Goal: Information Seeking & Learning: Learn about a topic

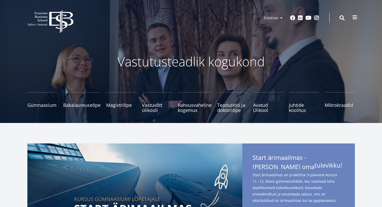
click at [359, 18] on button at bounding box center [355, 17] width 10 height 10
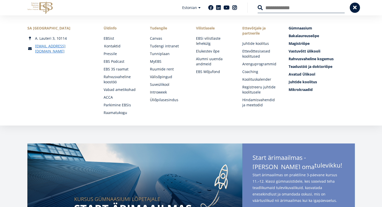
click at [118, 48] on link "Kontaktid" at bounding box center [122, 45] width 36 height 5
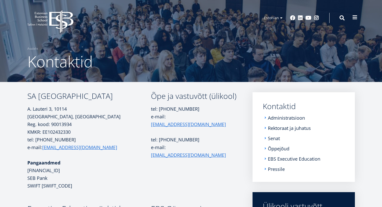
click at [353, 18] on span at bounding box center [354, 17] width 5 height 5
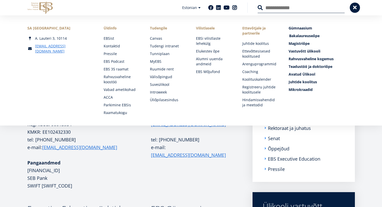
click at [295, 37] on span "Bakalaureuseõpe Tutvu ja registreeru" at bounding box center [304, 35] width 30 height 5
